Goal: Task Accomplishment & Management: Complete application form

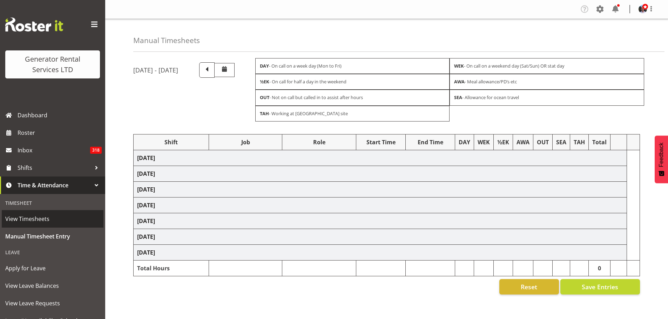
click at [30, 216] on span "View Timesheets" at bounding box center [52, 219] width 95 height 11
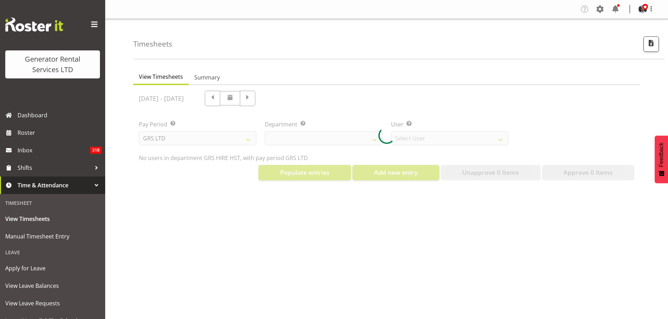
select select "22"
select select "149"
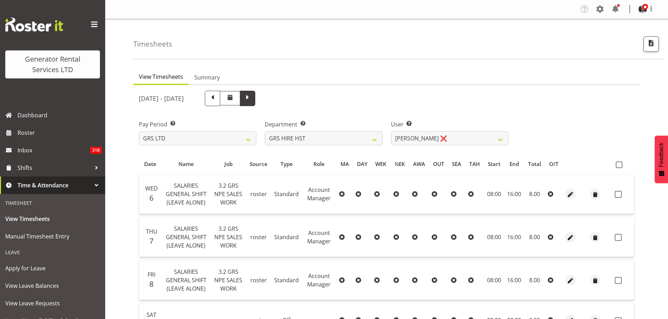
click at [252, 97] on span at bounding box center [247, 97] width 9 height 9
select select
click at [374, 140] on select "GRS ADMIN AKL GRS ADMIN TGA GRS ENGINEERING AKL GRS HIRE AKL GRS HIRE HST GRS H…" at bounding box center [323, 138] width 117 height 14
select select "20"
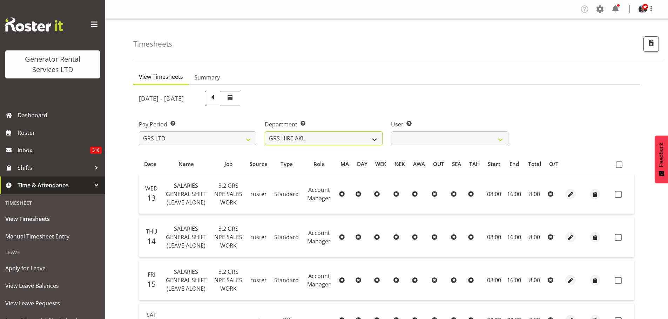
click at [265, 131] on select "GRS ADMIN AKL GRS ADMIN TGA GRS ENGINEERING AKL GRS HIRE AKL GRS HIRE HST GRS H…" at bounding box center [323, 138] width 117 height 14
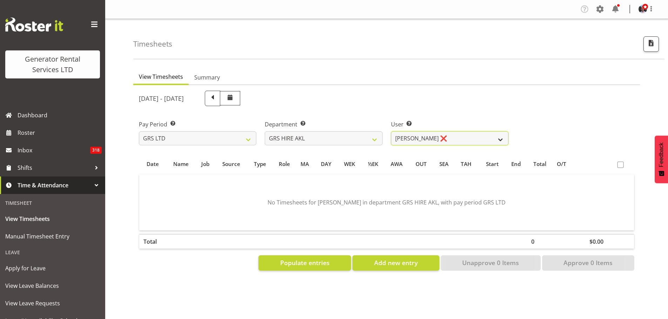
click at [499, 140] on select "[PERSON_NAME] ❌ [PERSON_NAME] ❌ [PERSON_NAME] ([GEOGRAPHIC_DATA]) Jordan ❌ [PER…" at bounding box center [449, 138] width 117 height 14
click at [391, 131] on select "[PERSON_NAME] ❌ [PERSON_NAME] ❌ [PERSON_NAME] ([GEOGRAPHIC_DATA]) Jordan ❌ [PER…" at bounding box center [449, 138] width 117 height 14
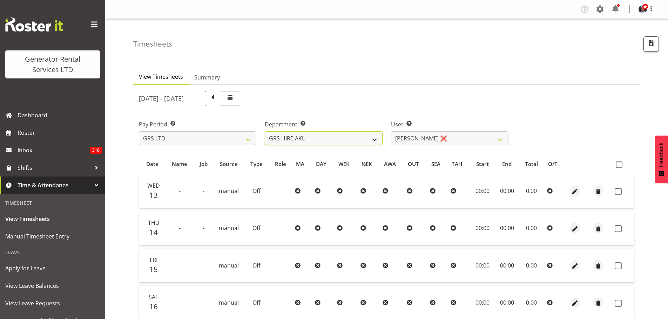
click at [375, 139] on select "GRS ADMIN AKL GRS ADMIN TGA GRS ENGINEERING AKL GRS HIRE AKL GRS HIRE HST GRS H…" at bounding box center [323, 138] width 117 height 14
click at [500, 140] on select "[PERSON_NAME] ❌ [PERSON_NAME] ❌ [PERSON_NAME] ([GEOGRAPHIC_DATA]) Jordan ❌ [PER…" at bounding box center [449, 138] width 117 height 14
select select "166"
click at [391, 131] on select "[PERSON_NAME] ❌ [PERSON_NAME] ❌ [PERSON_NAME] ([GEOGRAPHIC_DATA]) Jordan ❌ [PER…" at bounding box center [449, 138] width 117 height 14
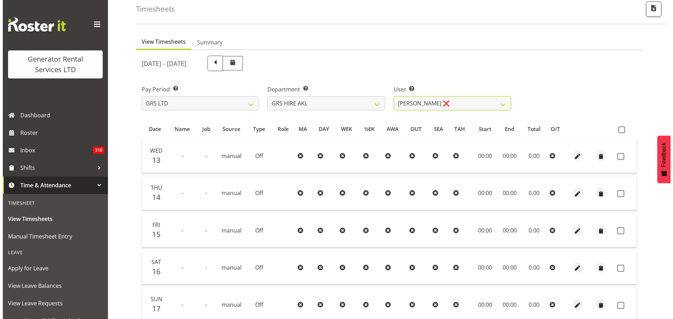
scroll to position [70, 0]
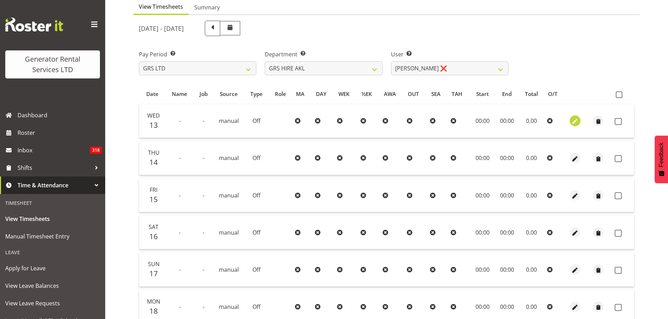
click at [575, 123] on span "button" at bounding box center [575, 122] width 8 height 8
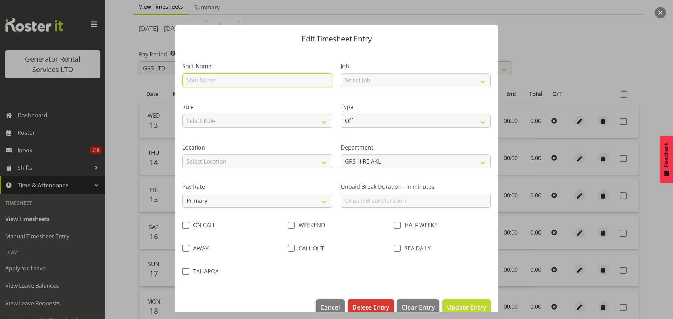
click at [307, 81] on input "text" at bounding box center [257, 80] width 150 height 14
type input "[PERSON_NAME]"
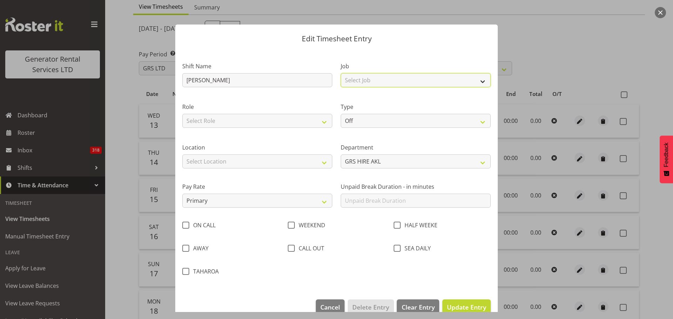
click at [390, 81] on select "Select Job 1.1 GRS AKL RENTALS 1.1 GRS AKL RENTALS AC 1.1 GRS AKL RENTALS CT 1.…" at bounding box center [416, 80] width 150 height 14
select select "875"
click at [341, 73] on select "Select Job 1.1 GRS AKL RENTALS 1.1 GRS AKL RENTALS AC 1.1 GRS AKL RENTALS CT 1.…" at bounding box center [416, 80] width 150 height 14
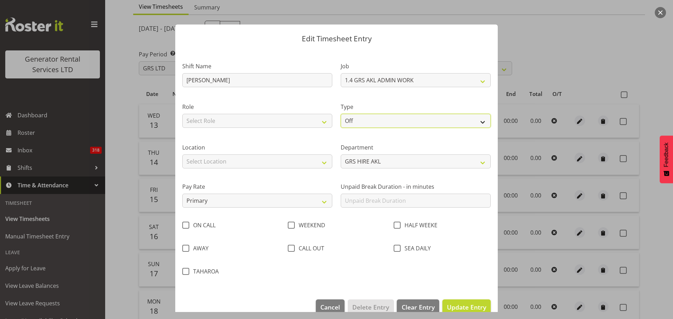
click at [362, 122] on select "Off Standard Public Holiday Public Holiday (Worked) Day In Lieu Annual Leave Si…" at bounding box center [416, 121] width 150 height 14
select select "Standard"
click at [341, 114] on select "Off Standard Public Holiday Public Holiday (Worked) Day In Lieu Annual Leave Si…" at bounding box center [416, 121] width 150 height 14
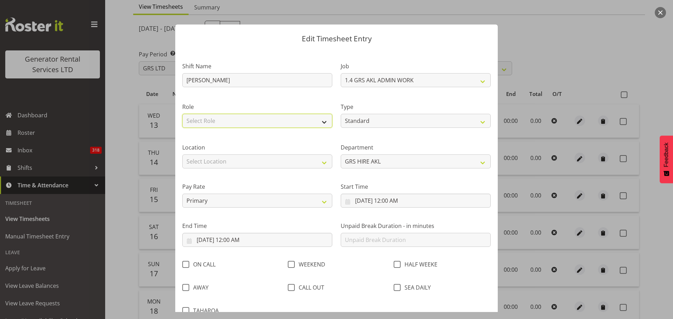
click at [213, 120] on select "Select Role Phones HSEQ manager Mechanic" at bounding box center [257, 121] width 150 height 14
select select "1013"
click at [182, 114] on select "Select Role Phones HSEQ manager Mechanic" at bounding box center [257, 121] width 150 height 14
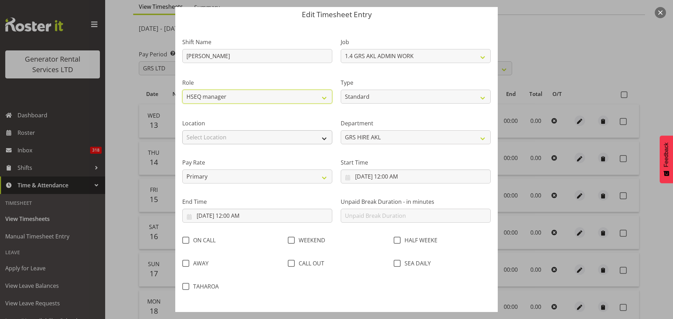
scroll to position [35, 0]
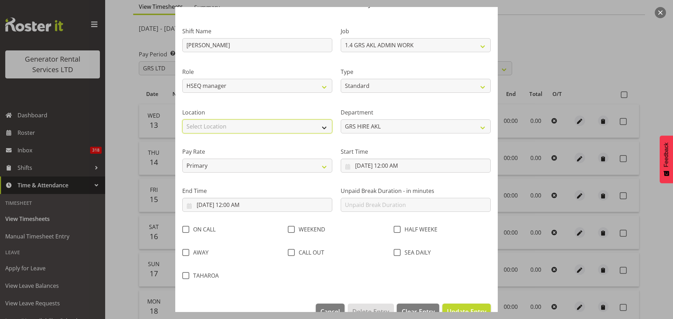
click at [254, 128] on select "Select Location [GEOGRAPHIC_DATA] [GEOGRAPHIC_DATA] [GEOGRAPHIC_DATA] [GEOGRAPH…" at bounding box center [257, 127] width 150 height 14
select select "28"
click at [182, 120] on select "Select Location [GEOGRAPHIC_DATA] [GEOGRAPHIC_DATA] [GEOGRAPHIC_DATA] [GEOGRAPH…" at bounding box center [257, 127] width 150 height 14
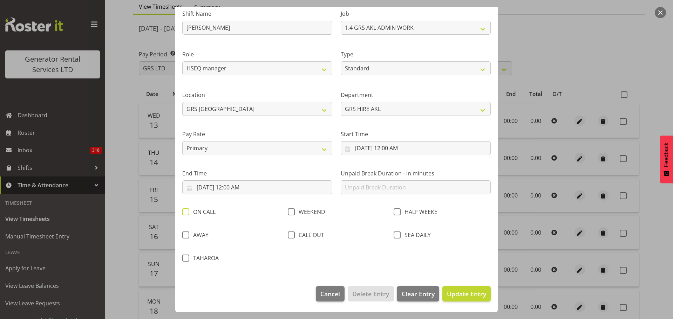
click at [185, 212] on span at bounding box center [185, 212] width 7 height 7
click at [185, 212] on input "ON CALL" at bounding box center [184, 212] width 5 height 5
checkbox input "true"
click at [455, 296] on span "Update Entry" at bounding box center [466, 294] width 39 height 8
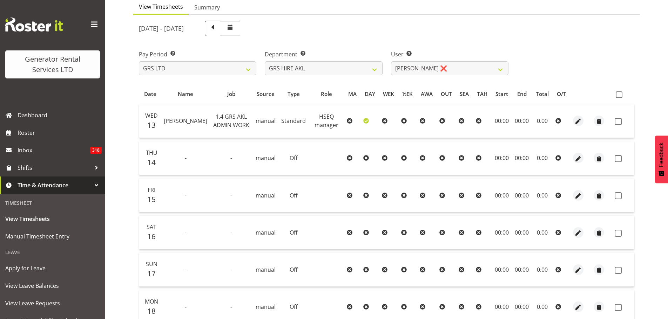
click at [502, 121] on td "00:00" at bounding box center [502, 121] width 21 height 34
click at [498, 121] on td "00:00" at bounding box center [502, 121] width 21 height 34
click at [577, 121] on span "button" at bounding box center [578, 122] width 8 height 8
select select "1013"
select select "Standard"
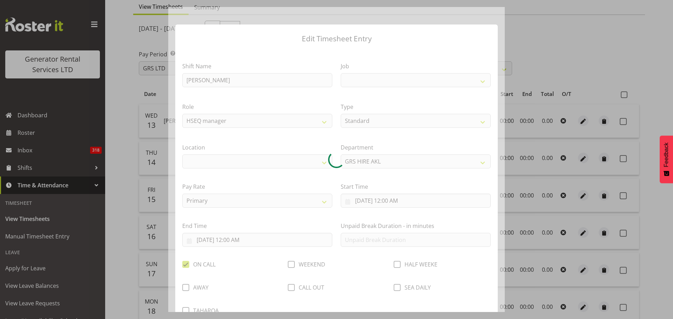
select select
select select "875"
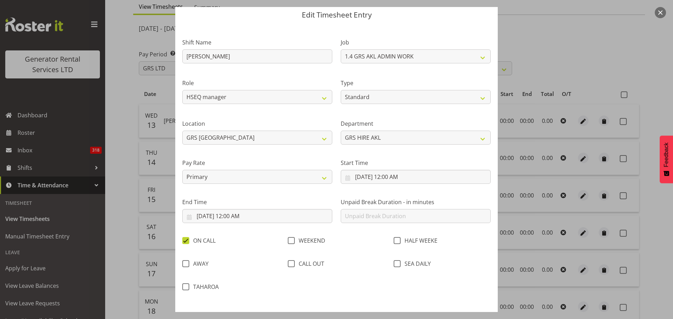
scroll to position [35, 0]
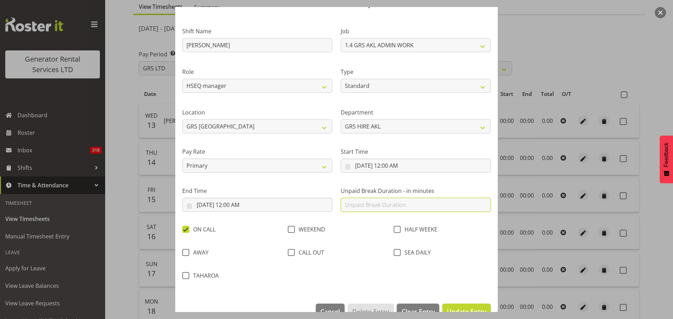
click at [363, 207] on input "text" at bounding box center [416, 205] width 150 height 14
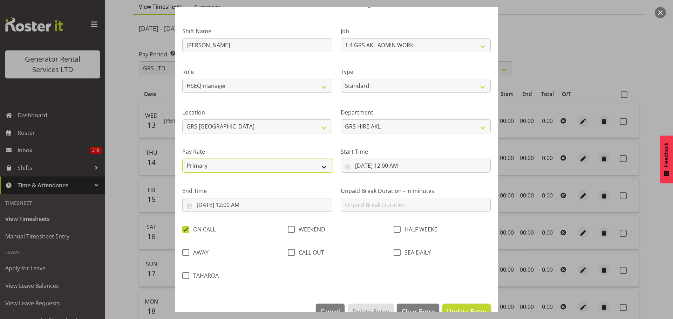
click at [322, 168] on select "Primary Secondary Tertiary Fourth Fifth" at bounding box center [257, 166] width 150 height 14
click at [182, 159] on select "Primary Secondary Tertiary Fourth Fifth" at bounding box center [257, 166] width 150 height 14
click at [570, 48] on div at bounding box center [336, 159] width 673 height 319
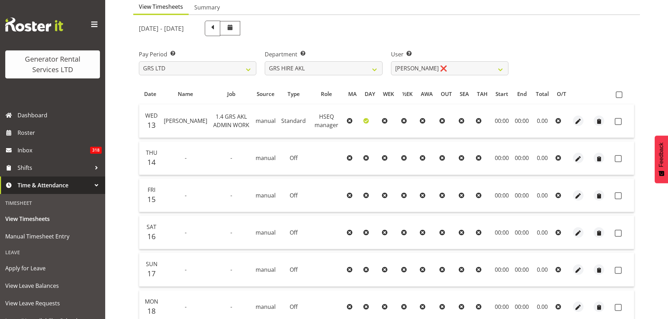
click at [556, 120] on icon at bounding box center [558, 121] width 6 height 6
click at [558, 120] on icon at bounding box center [558, 121] width 6 height 6
click at [269, 159] on span "manual" at bounding box center [266, 158] width 20 height 8
click at [162, 157] on td "-" at bounding box center [185, 159] width 49 height 34
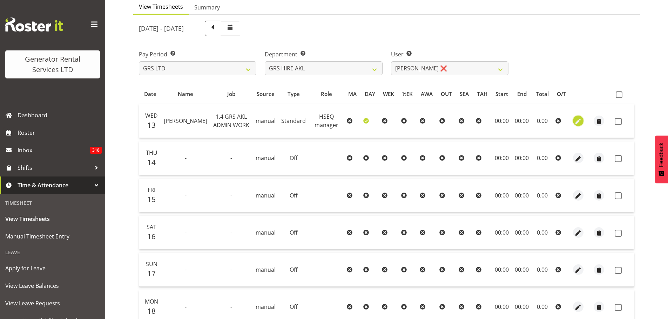
click at [577, 121] on span "button" at bounding box center [578, 122] width 8 height 8
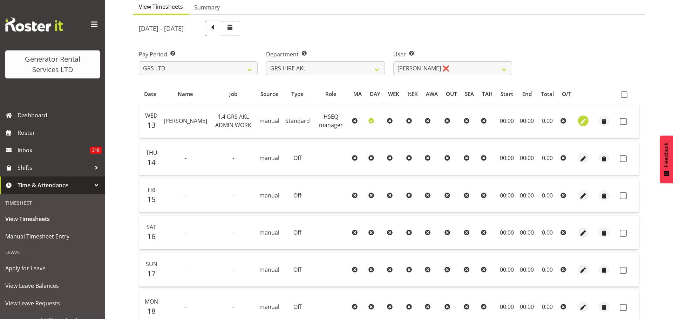
select select "1013"
select select "Standard"
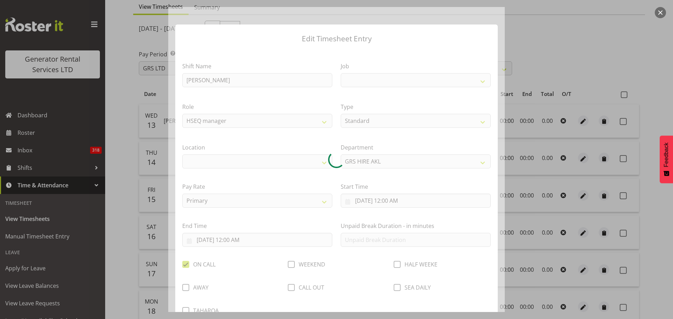
select select
select select "875"
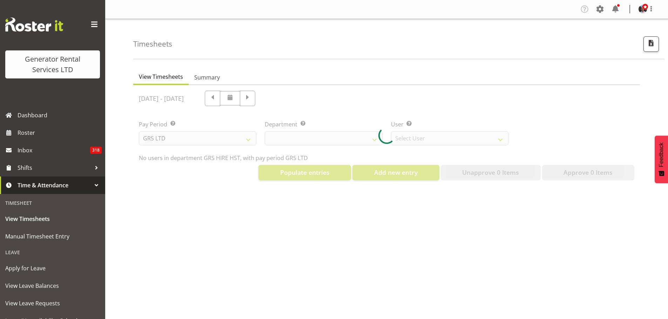
scroll to position [31, 0]
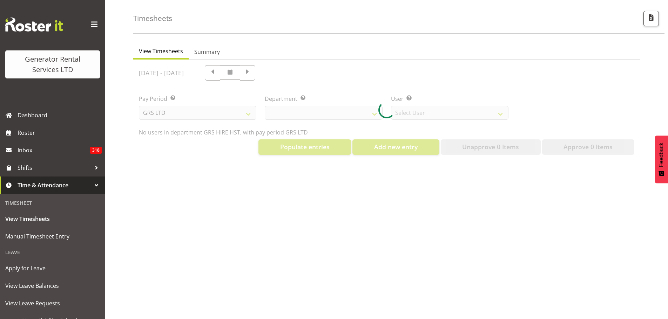
select select "22"
select select "149"
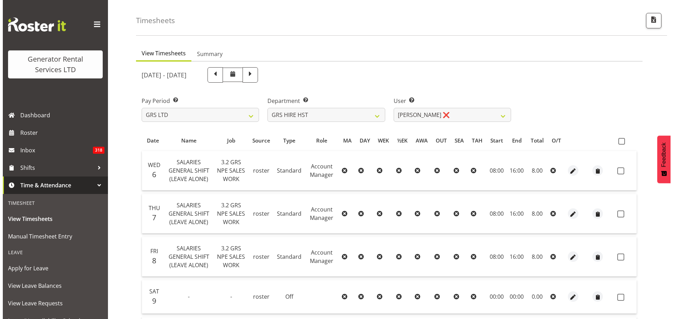
scroll to position [22, 0]
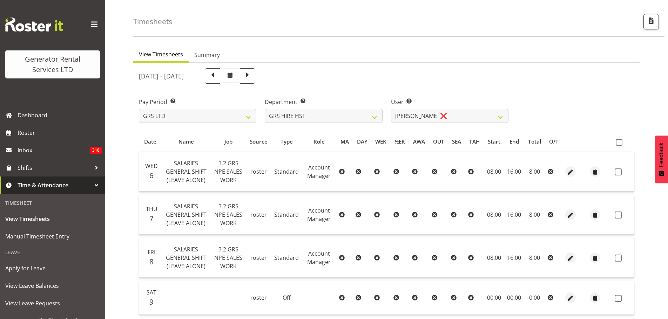
click at [252, 75] on span at bounding box center [247, 75] width 9 height 9
select select
click at [374, 116] on select "GRS ADMIN AKL GRS ADMIN TGA GRS ENGINEERING AKL GRS HIRE AKL GRS HIRE HST GRS H…" at bounding box center [323, 116] width 117 height 14
select select "20"
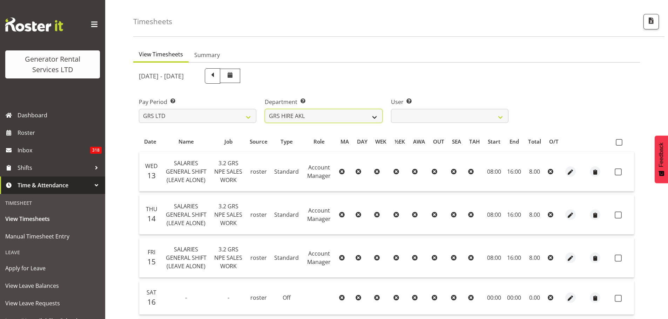
click at [265, 109] on select "GRS ADMIN AKL GRS ADMIN TGA GRS ENGINEERING AKL GRS HIRE AKL GRS HIRE HST GRS H…" at bounding box center [323, 116] width 117 height 14
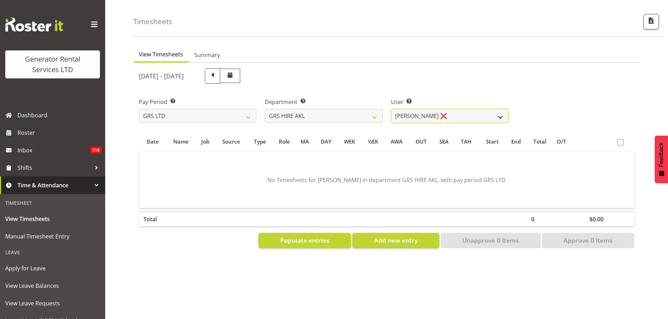
click at [502, 116] on select "[PERSON_NAME] ❌ [PERSON_NAME] ❌ [PERSON_NAME] ([GEOGRAPHIC_DATA]) Jordan ❌ [PER…" at bounding box center [449, 116] width 117 height 14
select select "166"
click at [391, 109] on select "[PERSON_NAME] ❌ [PERSON_NAME] ❌ [PERSON_NAME] ([GEOGRAPHIC_DATA]) Jordan ❌ [PER…" at bounding box center [449, 116] width 117 height 14
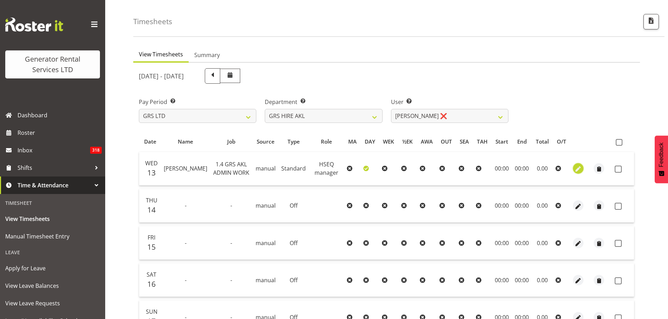
click at [576, 169] on span "button" at bounding box center [578, 169] width 8 height 8
select select "1013"
select select "Standard"
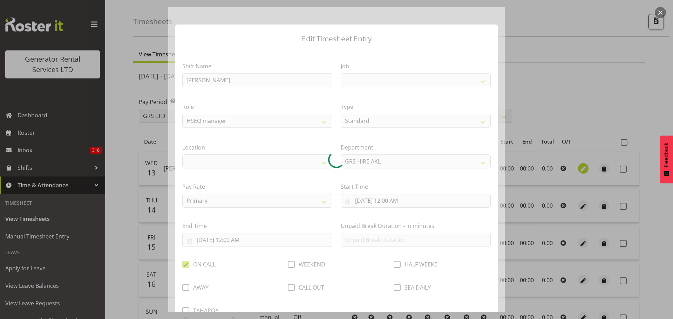
select select
select select "875"
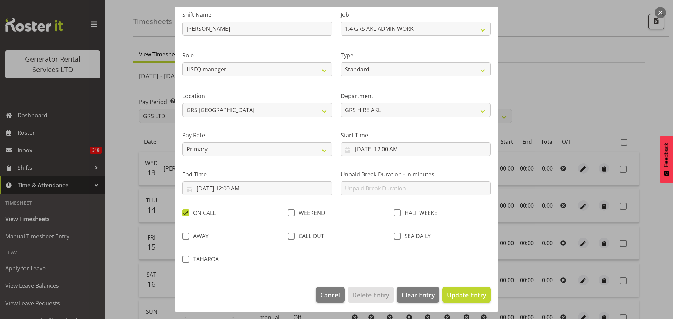
scroll to position [53, 0]
click at [413, 292] on span "Clear Entry" at bounding box center [418, 294] width 33 height 9
select select "Off"
type input "0"
checkbox input "false"
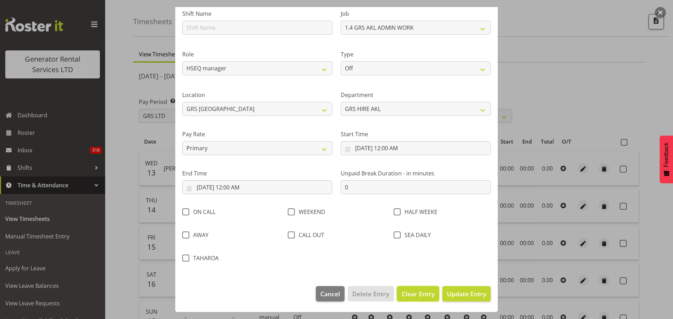
select select
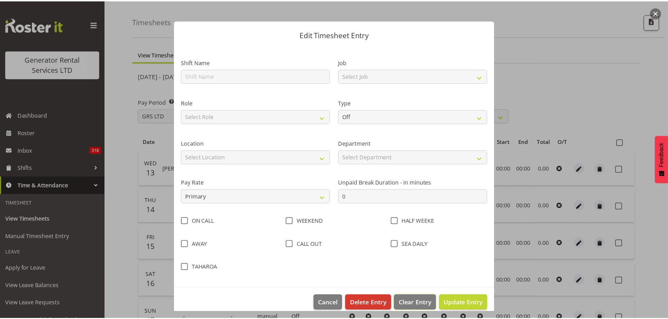
scroll to position [0, 0]
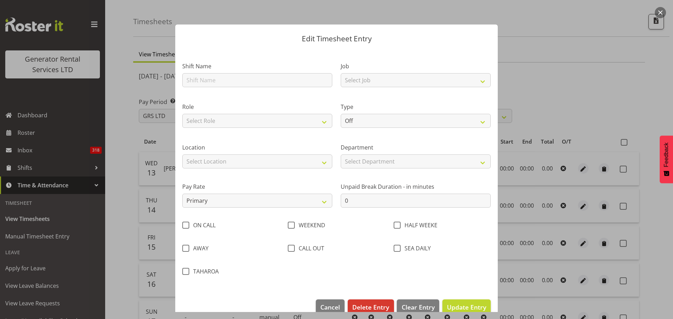
click at [580, 49] on div at bounding box center [336, 159] width 673 height 319
